Goal: Task Accomplishment & Management: Complete application form

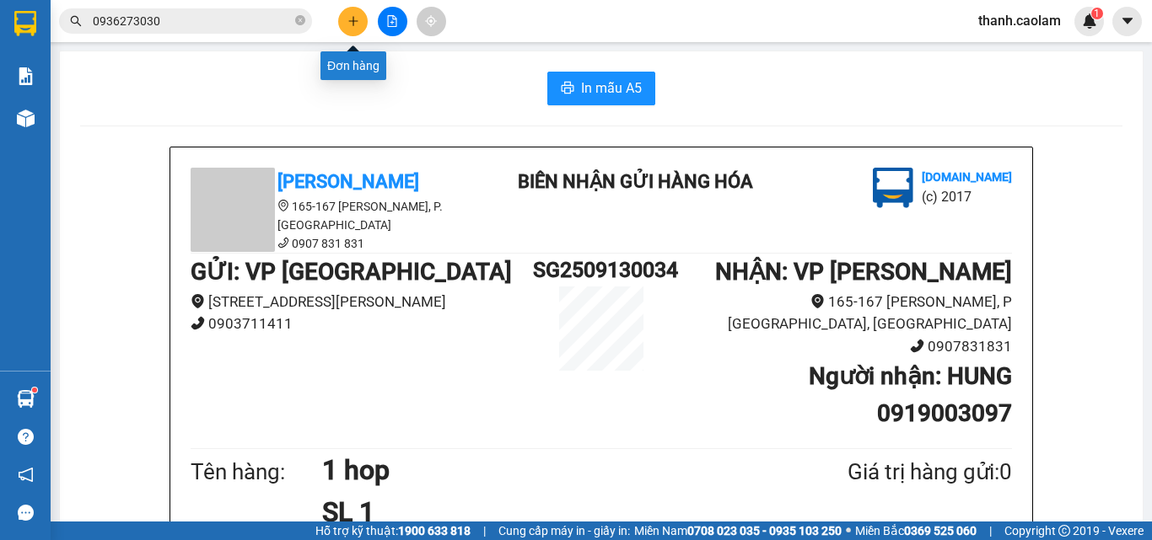
click at [350, 19] on icon "plus" at bounding box center [353, 21] width 12 height 12
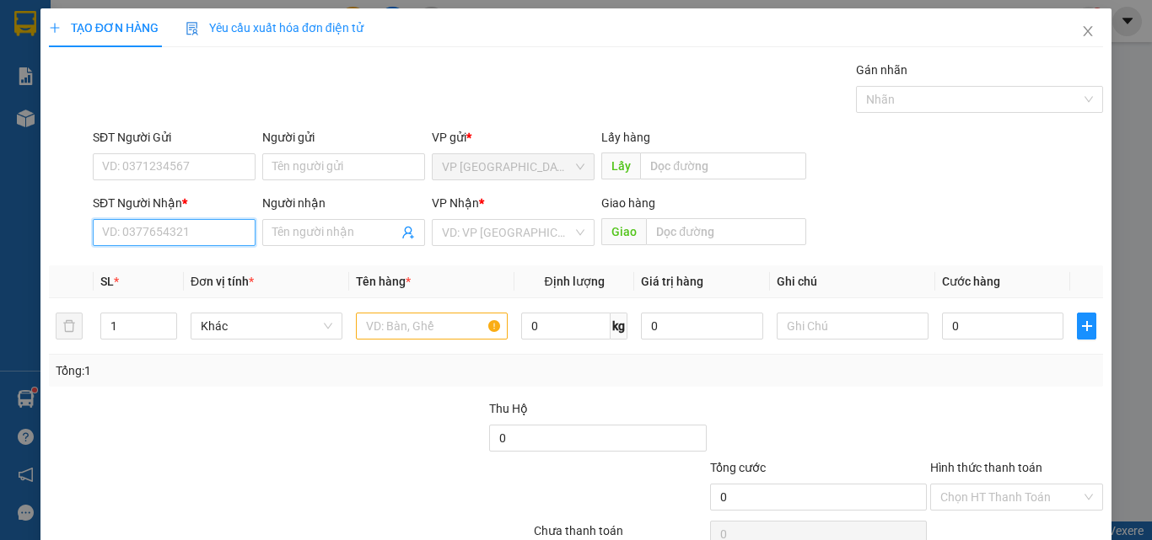
click at [199, 226] on input "SĐT Người Nhận *" at bounding box center [174, 232] width 163 height 27
type input "0932330524"
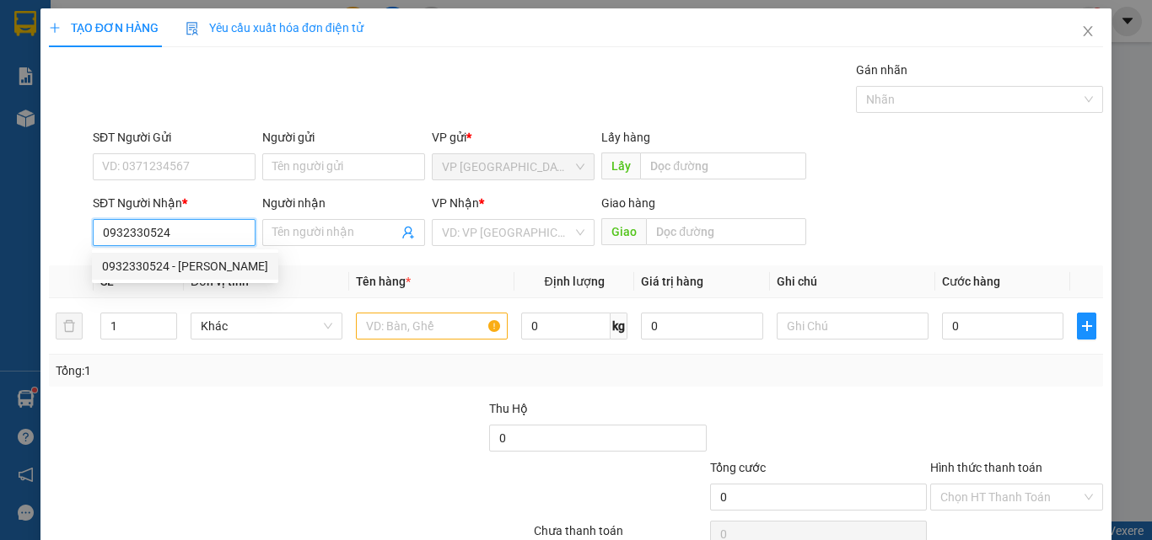
click at [216, 273] on div "0932330524 - [PERSON_NAME]" at bounding box center [185, 266] width 166 height 19
type input "[PERSON_NAME]"
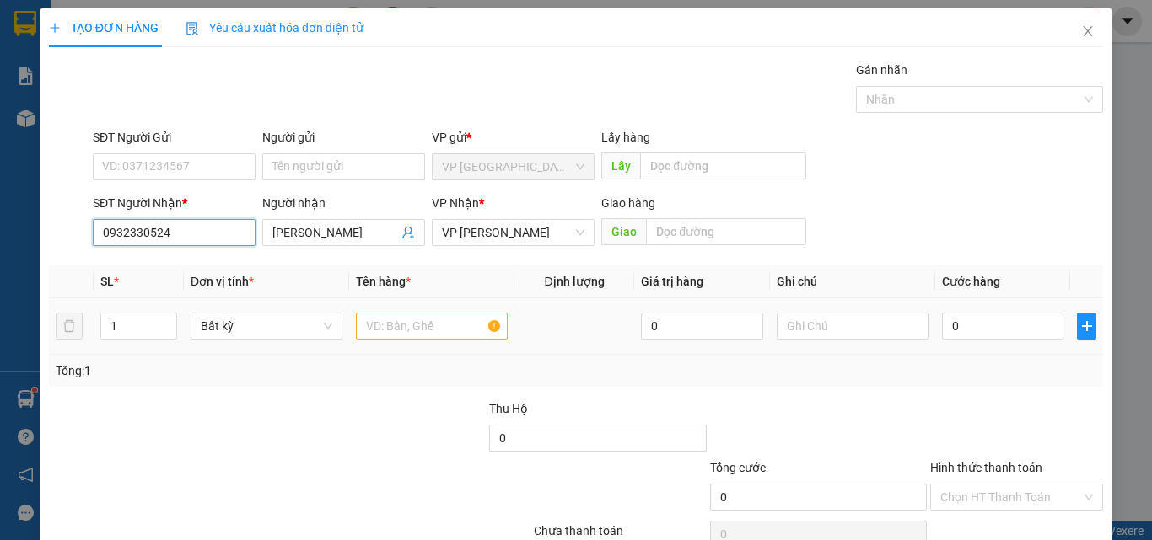
type input "0932330524"
click at [436, 328] on input "text" at bounding box center [432, 326] width 152 height 27
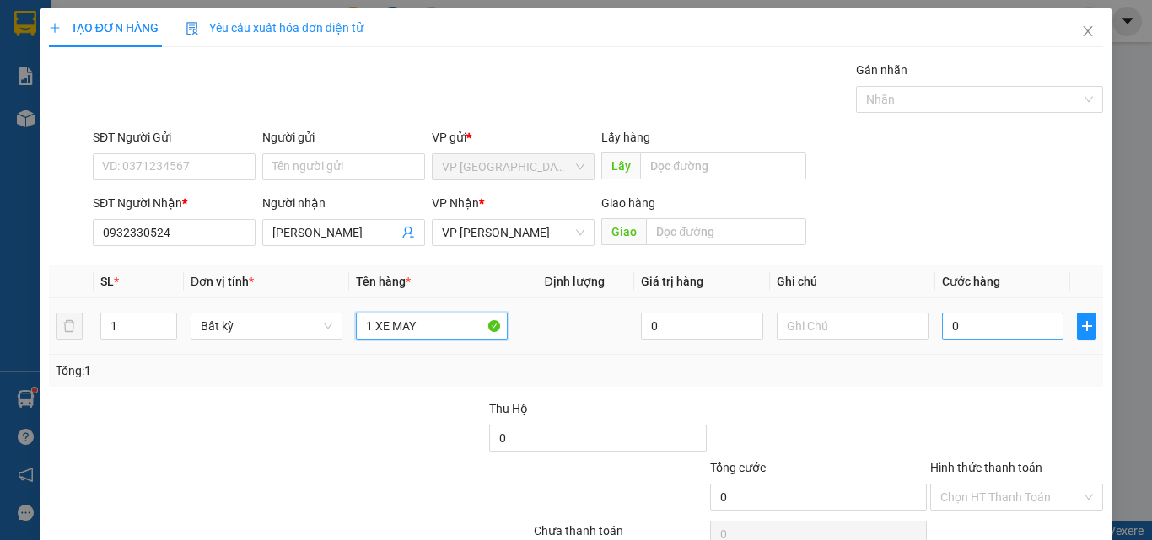
type input "1 XE MAY"
click at [995, 321] on input "0" at bounding box center [1002, 326] width 121 height 27
type input "3"
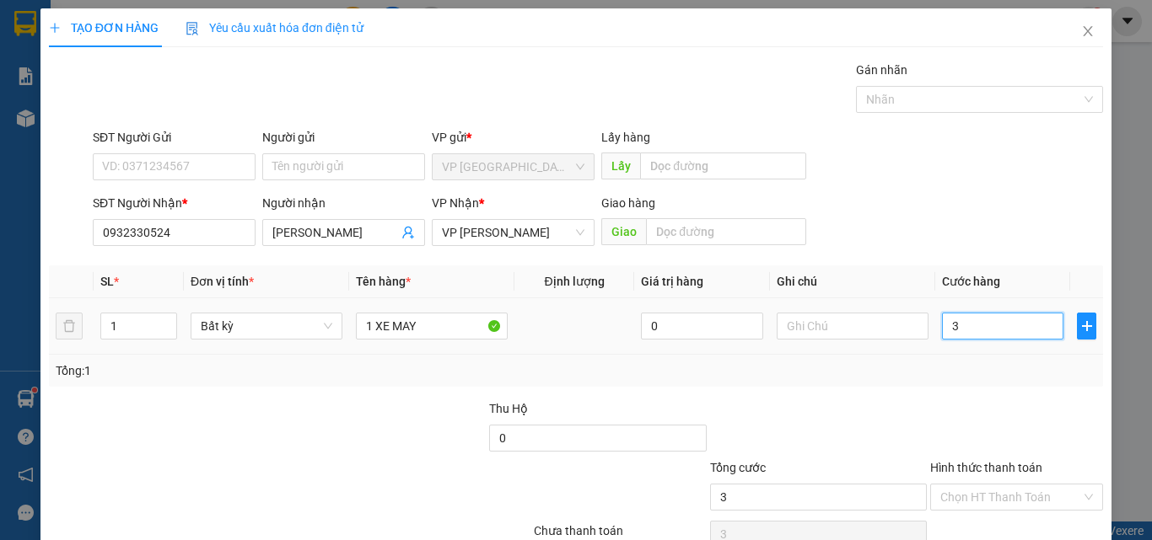
type input "30"
type input "300"
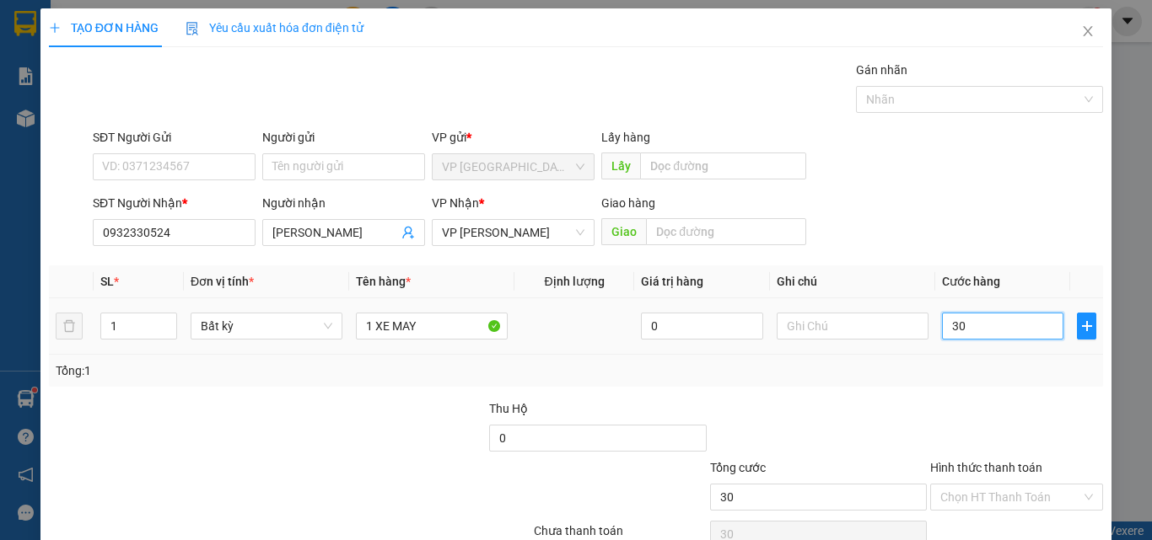
type input "300"
type input "3.000"
type input "30.000"
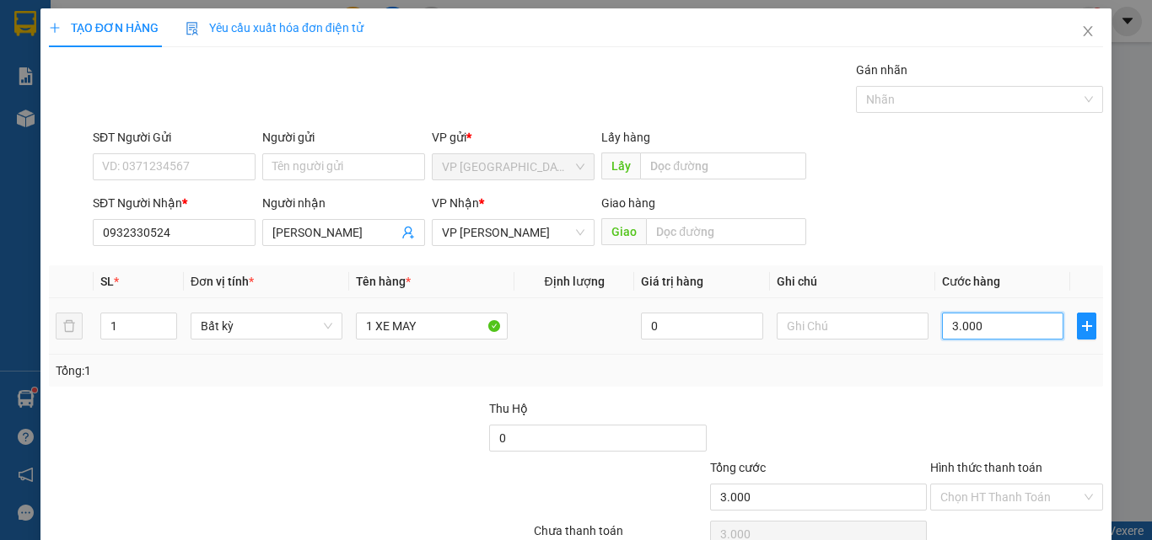
type input "30.000"
type input "300.000"
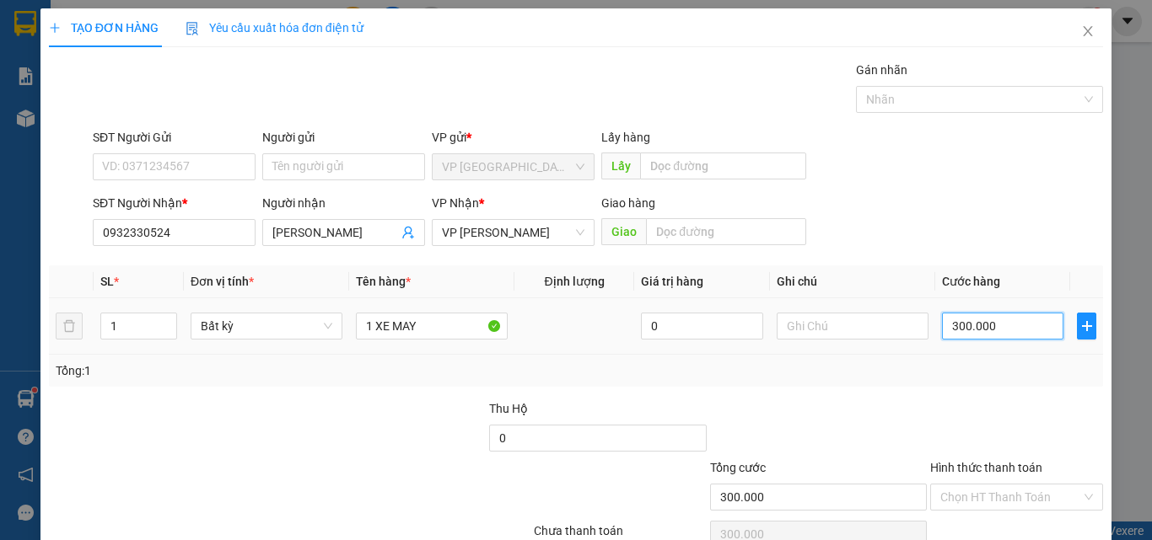
type input "3.000.000"
type input "300.000"
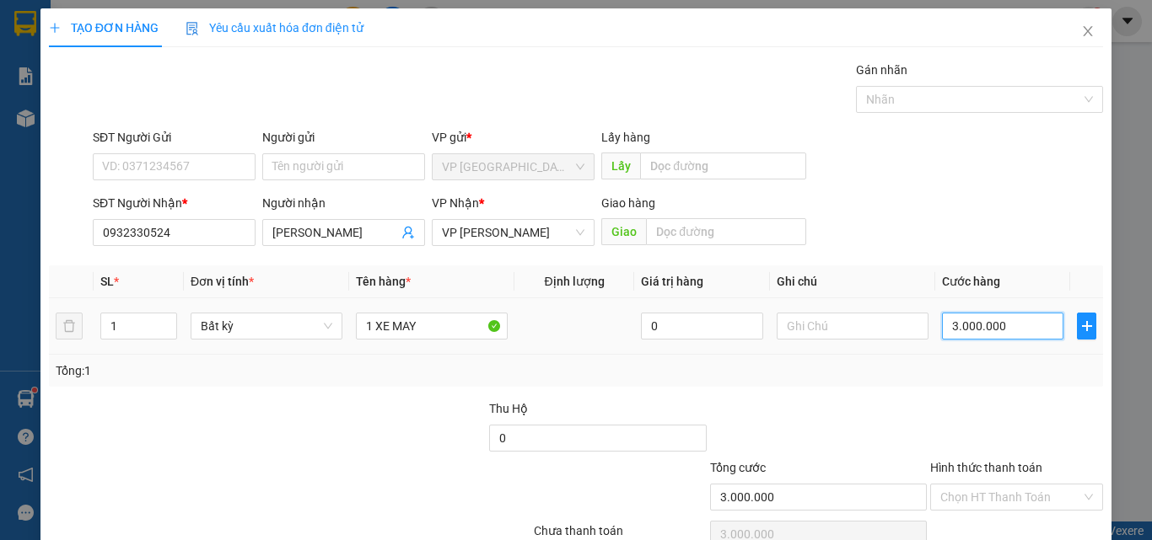
type input "300.000"
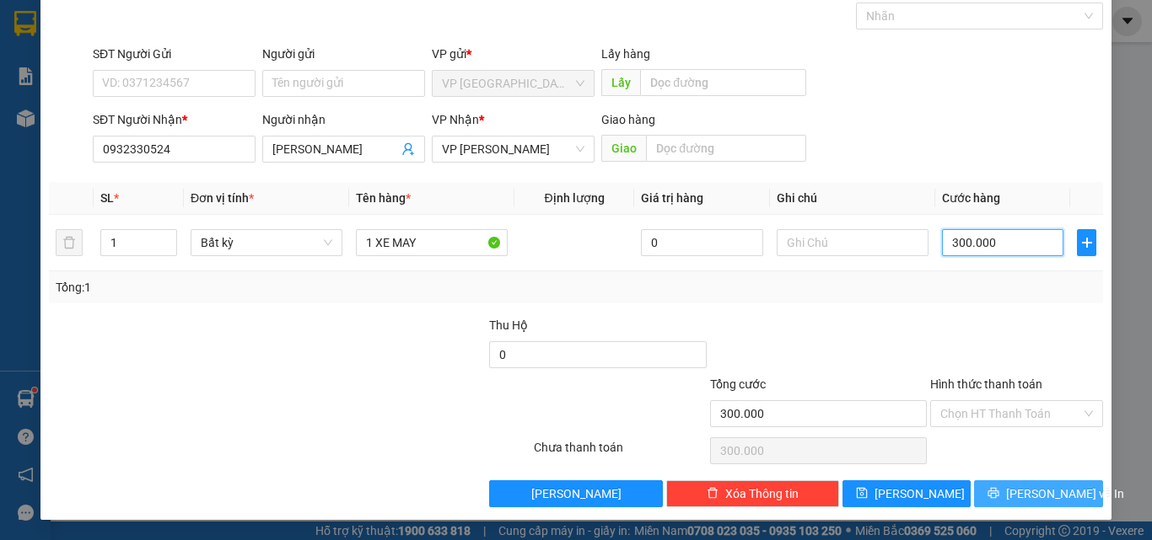
type input "300.000"
click at [1033, 492] on span "[PERSON_NAME] và In" at bounding box center [1065, 494] width 118 height 19
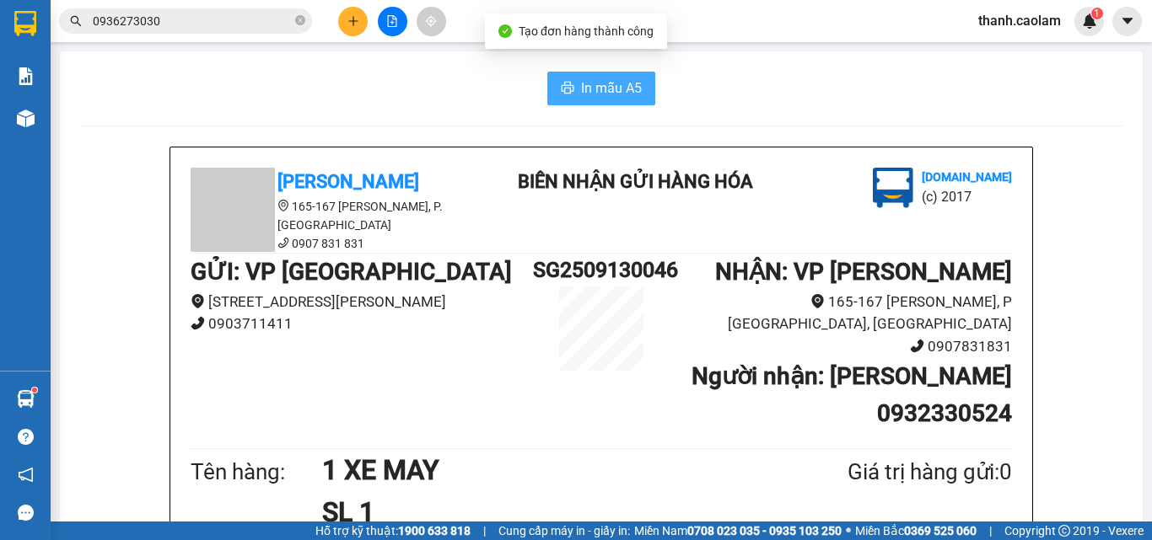
click at [594, 85] on span "In mẫu A5" at bounding box center [611, 88] width 61 height 21
click at [595, 87] on span "In mẫu A5" at bounding box center [611, 88] width 61 height 21
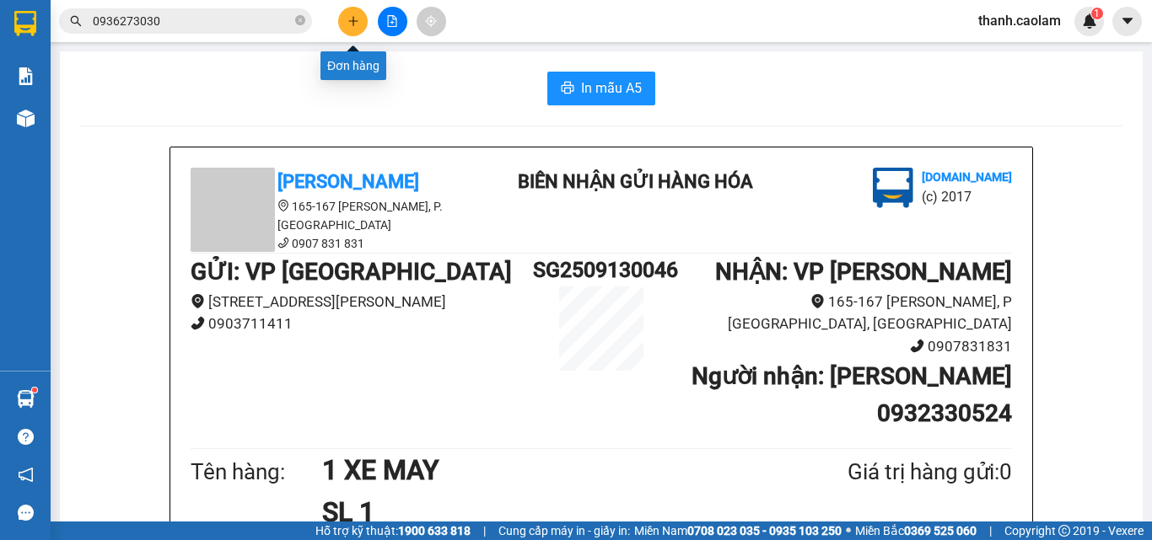
click at [356, 21] on icon "plus" at bounding box center [352, 20] width 9 height 1
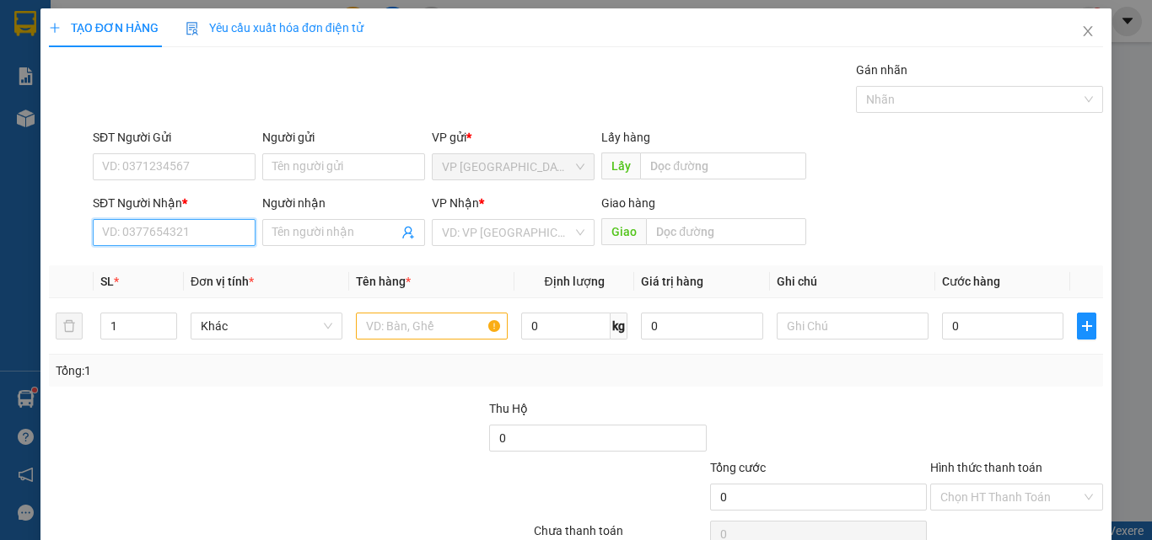
click at [211, 228] on input "SĐT Người Nhận *" at bounding box center [174, 232] width 163 height 27
type input "0971666601"
click at [331, 227] on input "Người nhận" at bounding box center [335, 232] width 126 height 19
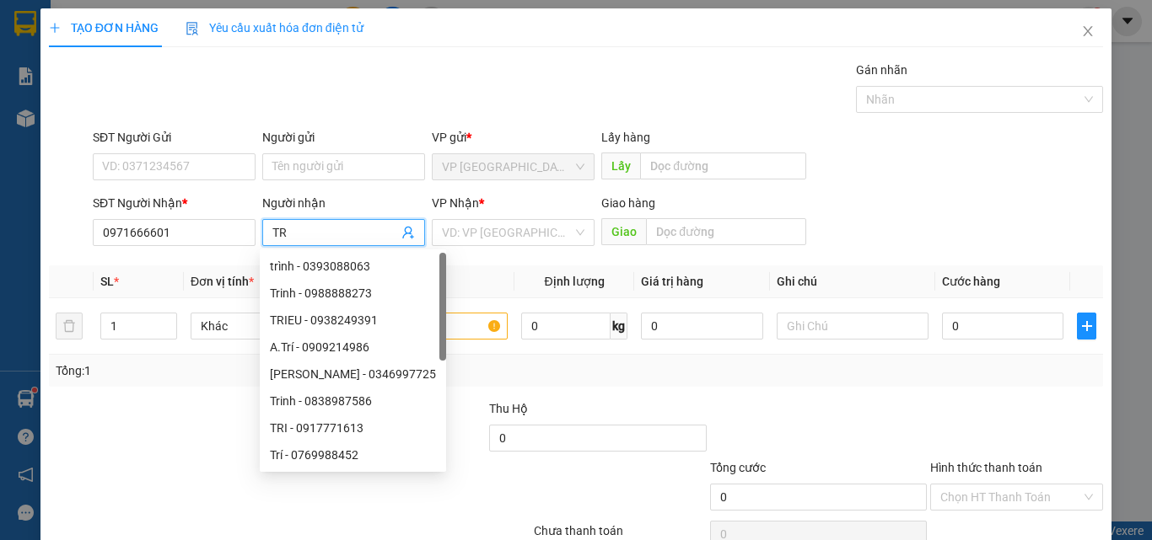
type input "T"
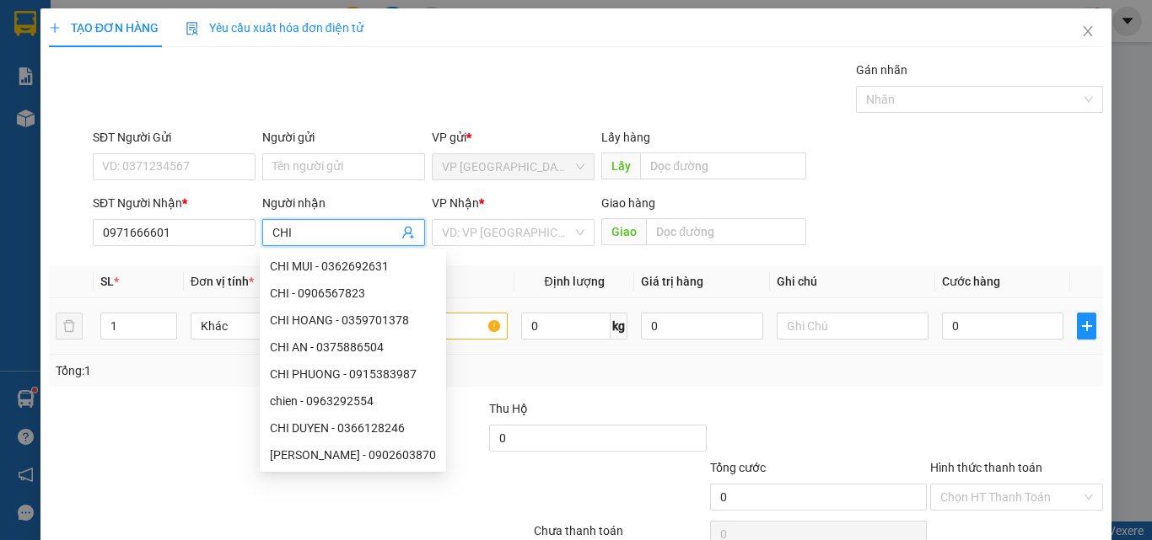
type input "CHI"
click at [468, 329] on input "text" at bounding box center [432, 326] width 152 height 27
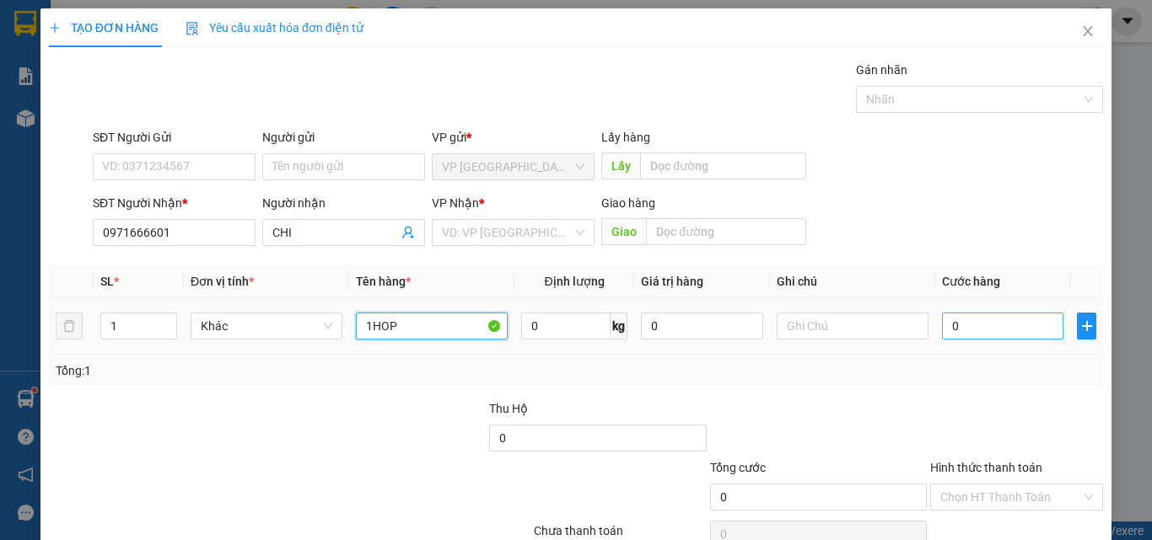
type input "1HOP"
click at [971, 323] on input "0" at bounding box center [1002, 326] width 121 height 27
type input "3"
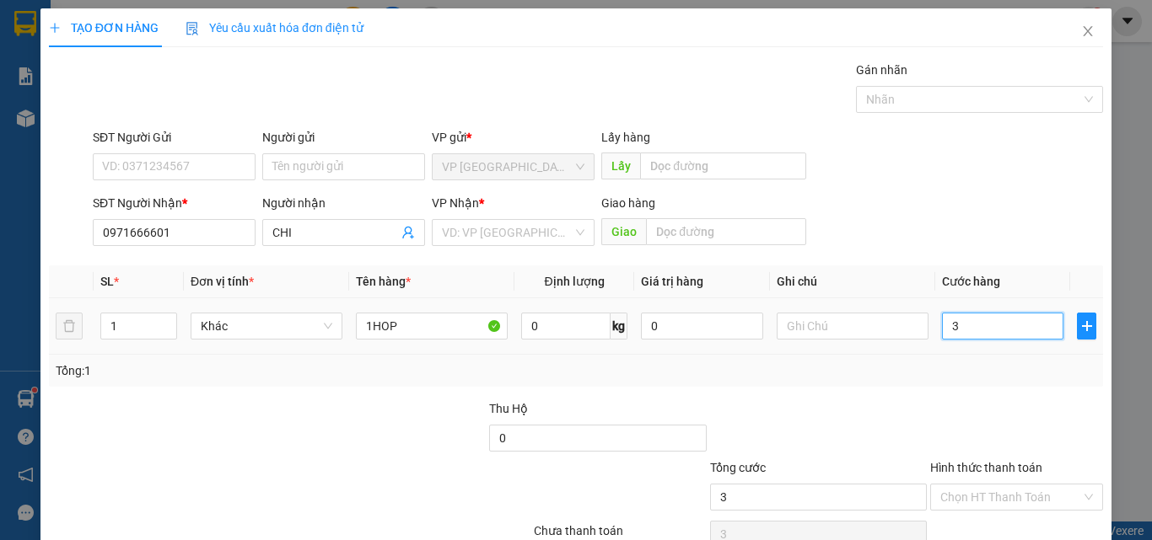
type input "30"
type input "300"
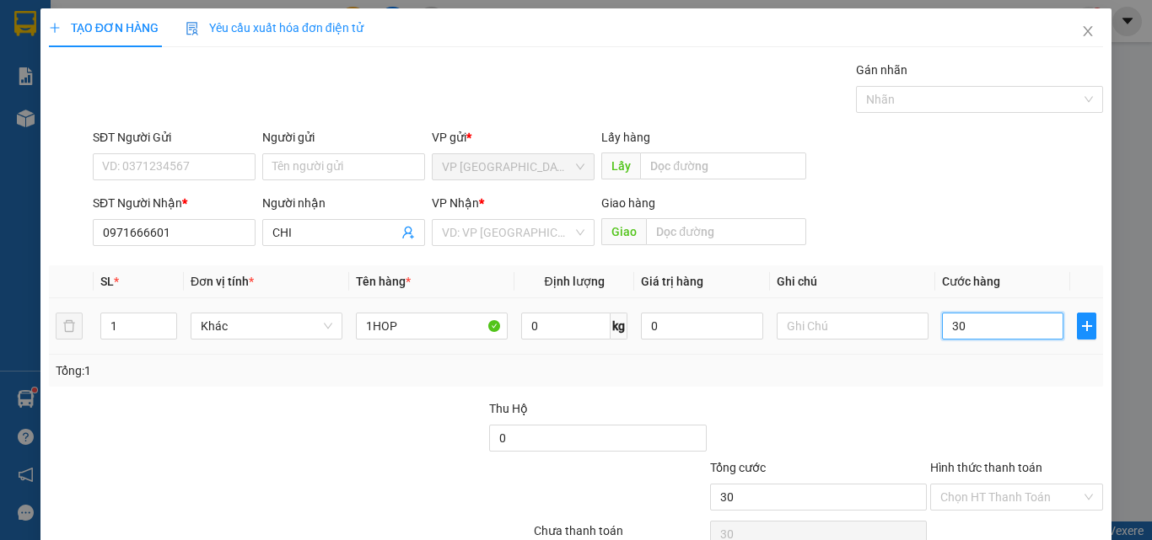
type input "300"
type input "3.000"
type input "30.000"
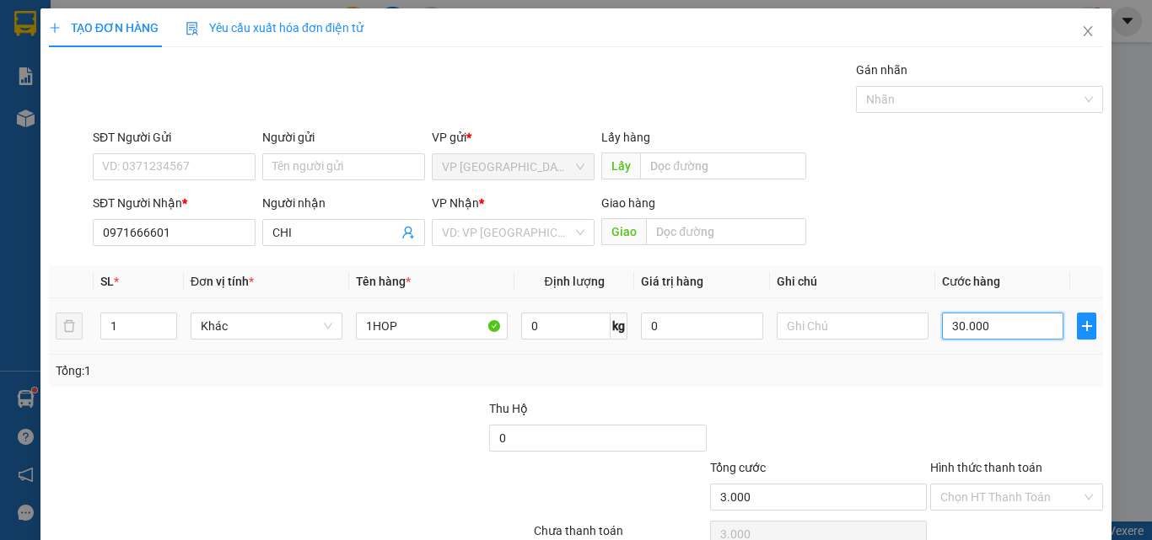
type input "30.000"
click at [1011, 461] on label "Hình thức thanh toán" at bounding box center [986, 467] width 112 height 13
click at [1011, 485] on input "Hình thức thanh toán" at bounding box center [1010, 497] width 141 height 25
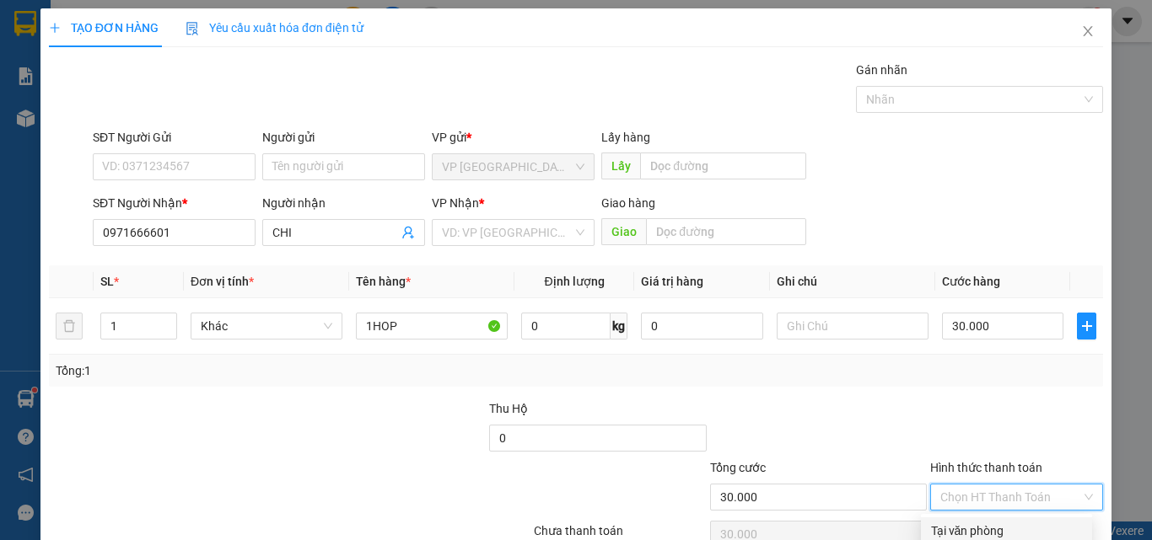
click at [1020, 400] on div at bounding box center [1016, 429] width 176 height 59
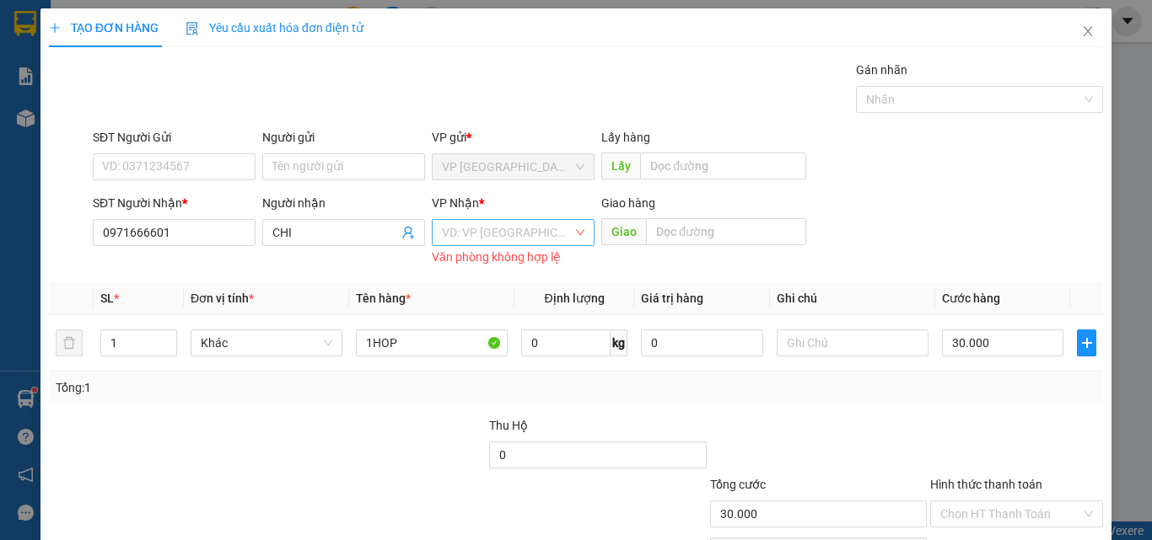
click at [540, 220] on input "search" at bounding box center [507, 232] width 131 height 25
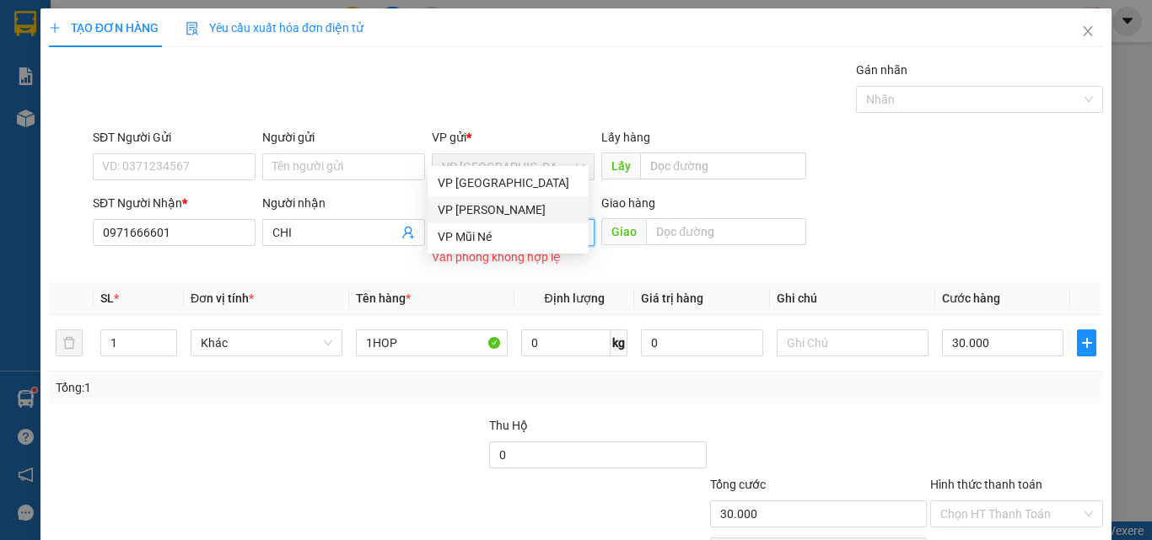
drag, startPoint x: 547, startPoint y: 202, endPoint x: 658, endPoint y: 185, distance: 112.7
click at [545, 204] on div "VP [PERSON_NAME]" at bounding box center [508, 210] width 141 height 19
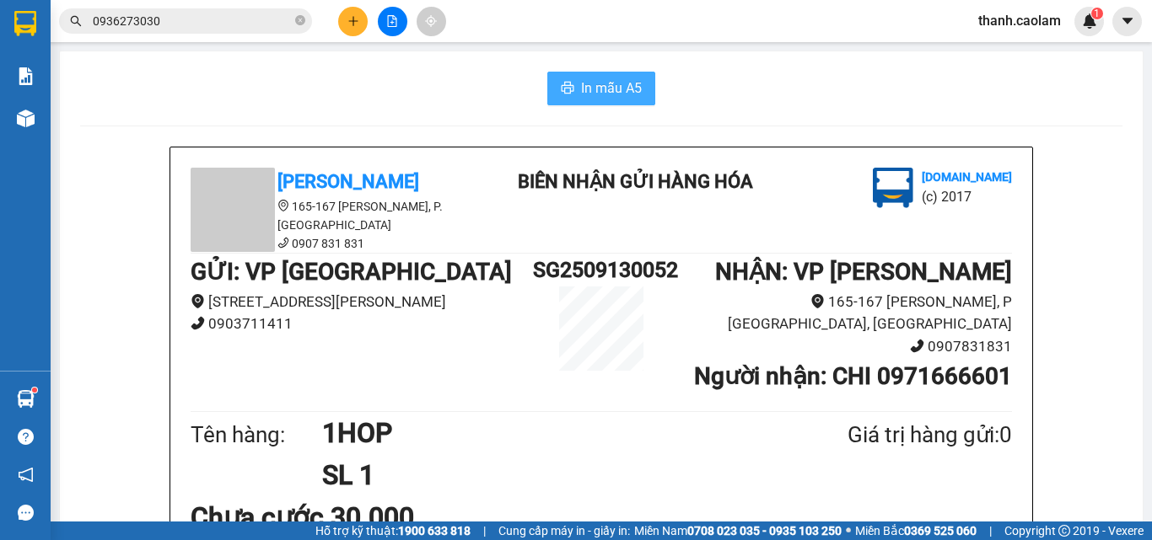
click at [583, 78] on span "In mẫu A5" at bounding box center [611, 88] width 61 height 21
click at [348, 17] on icon "plus" at bounding box center [353, 21] width 12 height 12
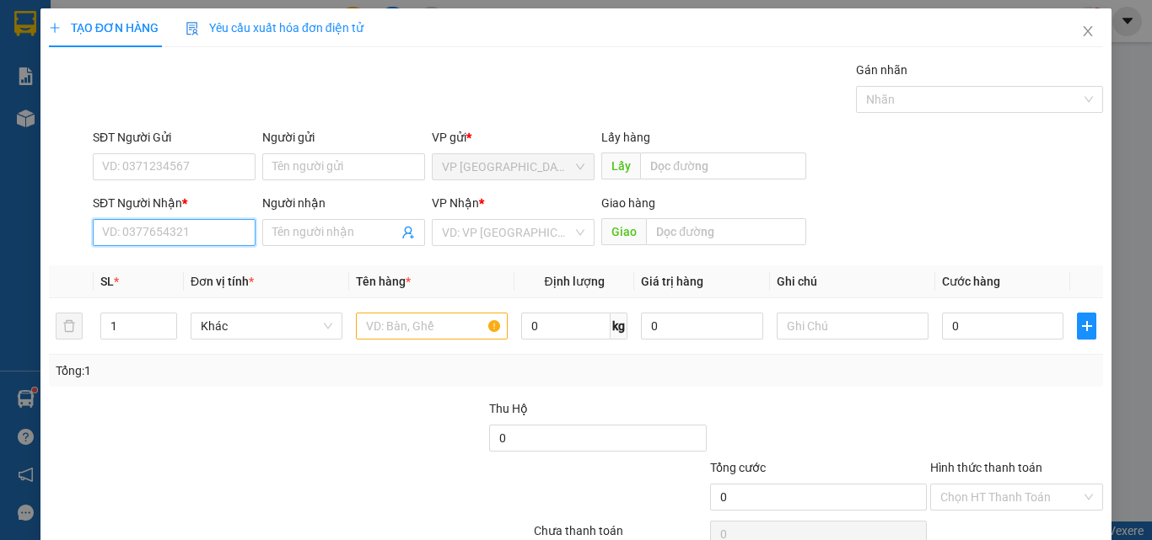
click at [212, 233] on input "SĐT Người Nhận *" at bounding box center [174, 232] width 163 height 27
click at [185, 267] on div "0896967754 - TOAN" at bounding box center [172, 266] width 141 height 19
type input "0896967754"
type input "TOAN"
type input "0896967754"
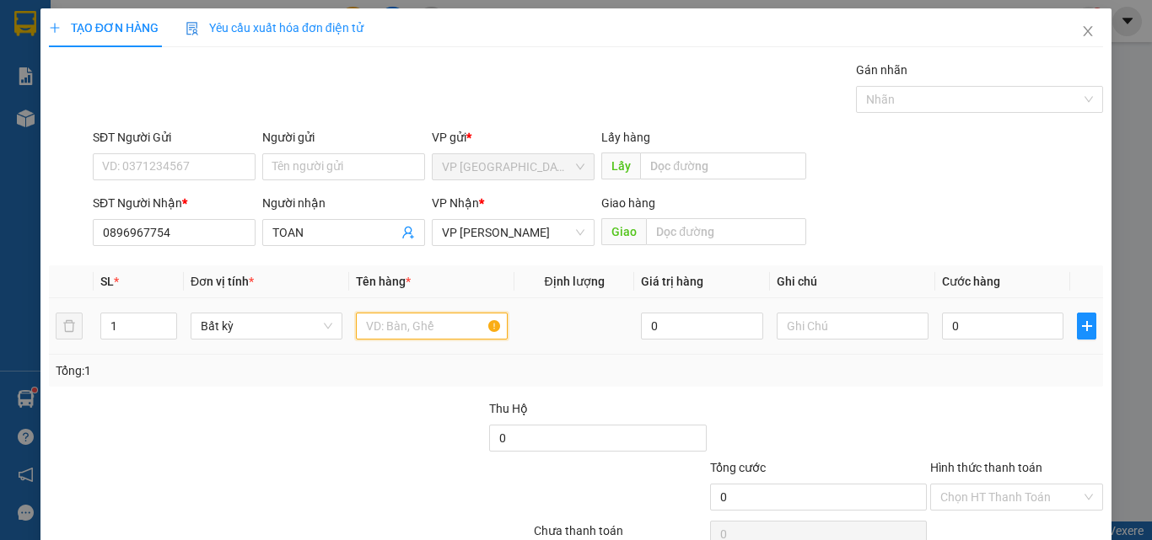
click at [413, 328] on input "text" at bounding box center [432, 326] width 152 height 27
type input "1THUNG"
click at [969, 325] on input "0" at bounding box center [1002, 326] width 121 height 27
type input "6"
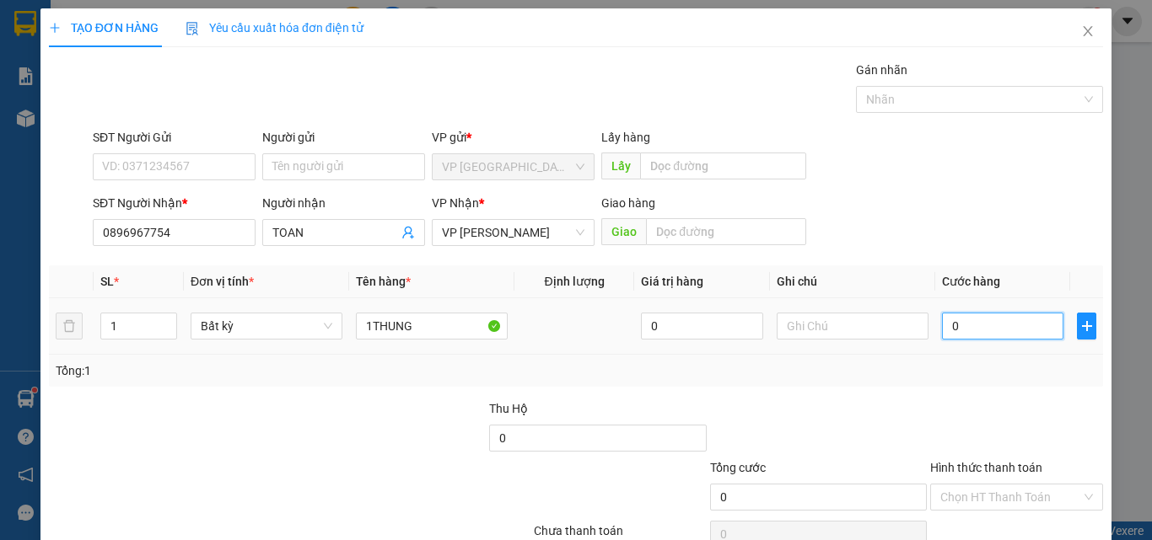
type input "6"
type input "60"
type input "600"
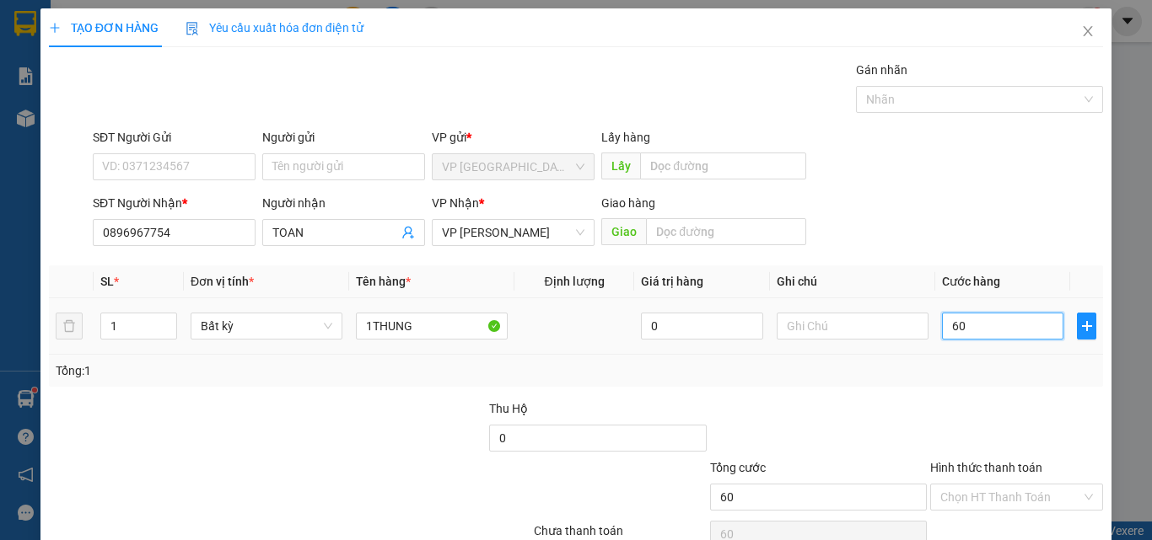
type input "600"
type input "6.000"
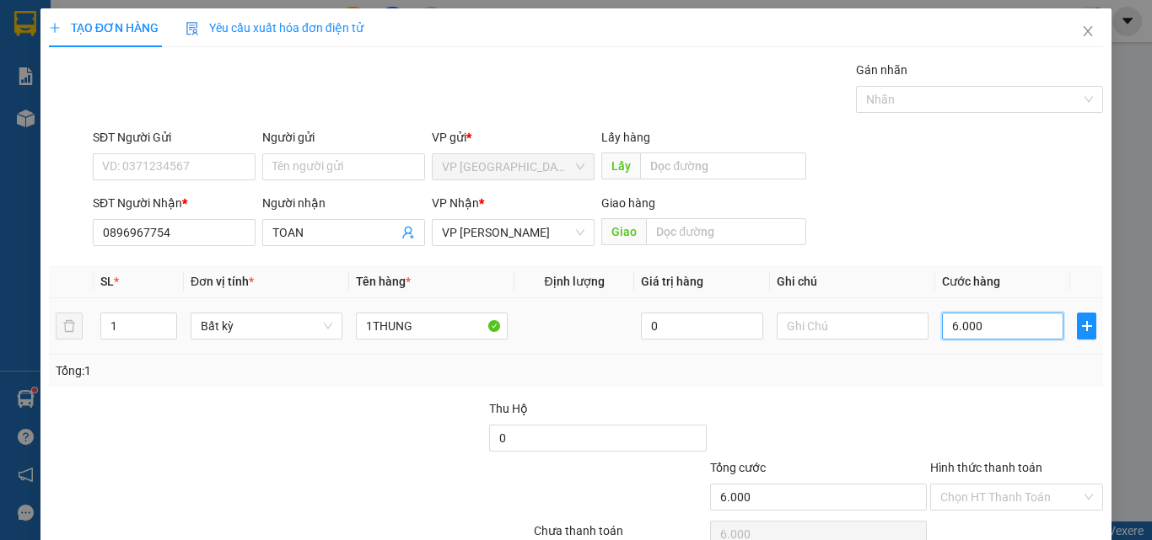
type input "60.000"
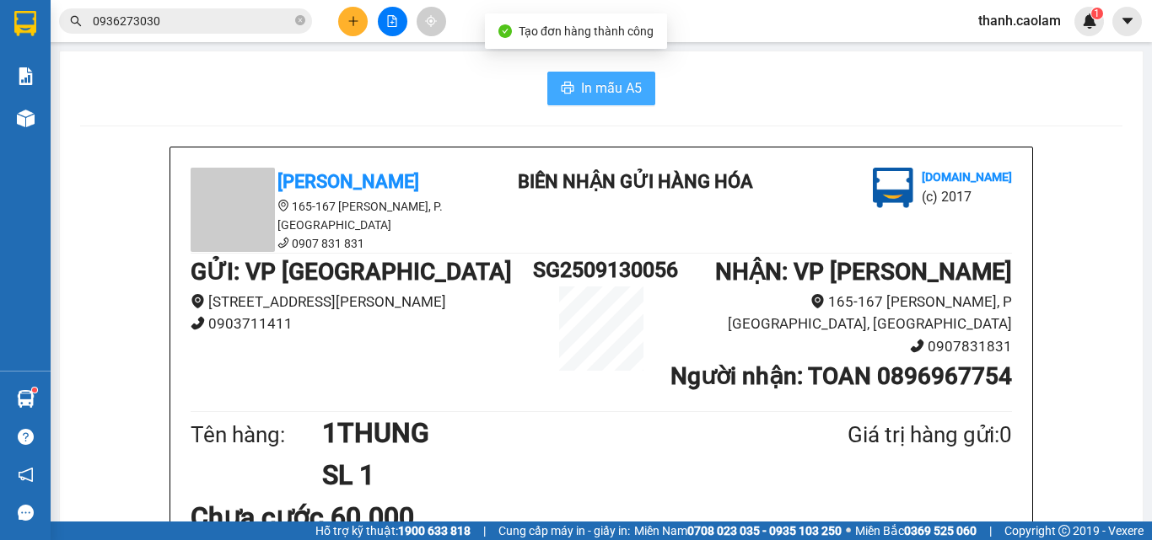
click at [626, 90] on span "In mẫu A5" at bounding box center [611, 88] width 61 height 21
